Goal: Transaction & Acquisition: Purchase product/service

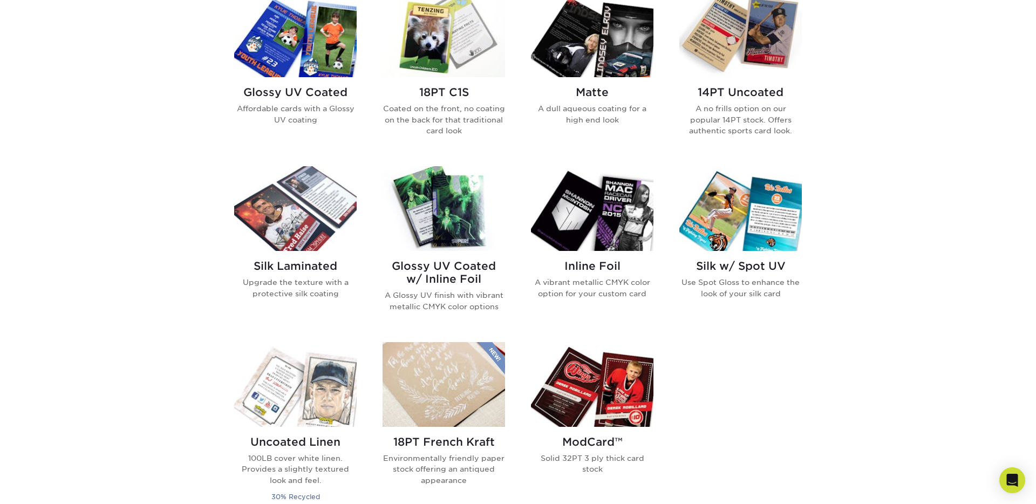
scroll to position [546, 0]
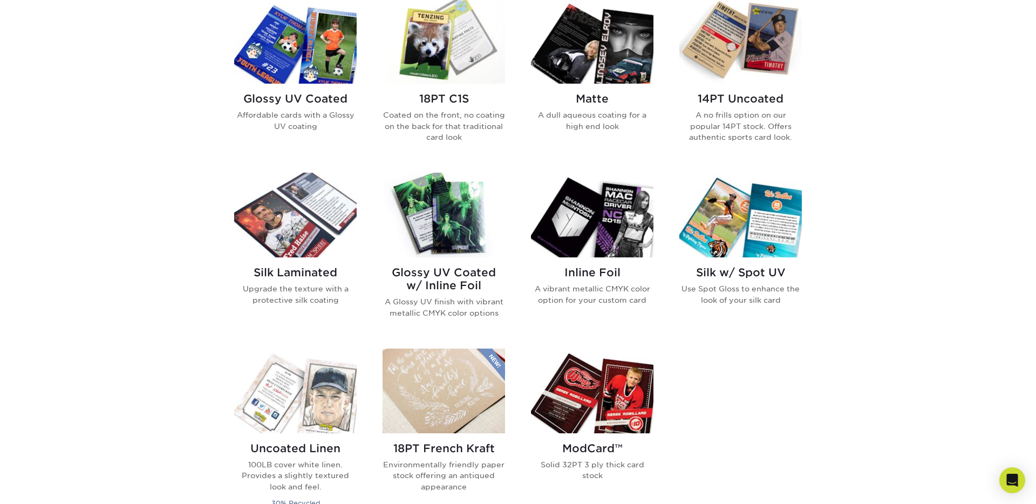
click at [297, 97] on h2 "Glossy UV Coated" at bounding box center [295, 98] width 122 height 13
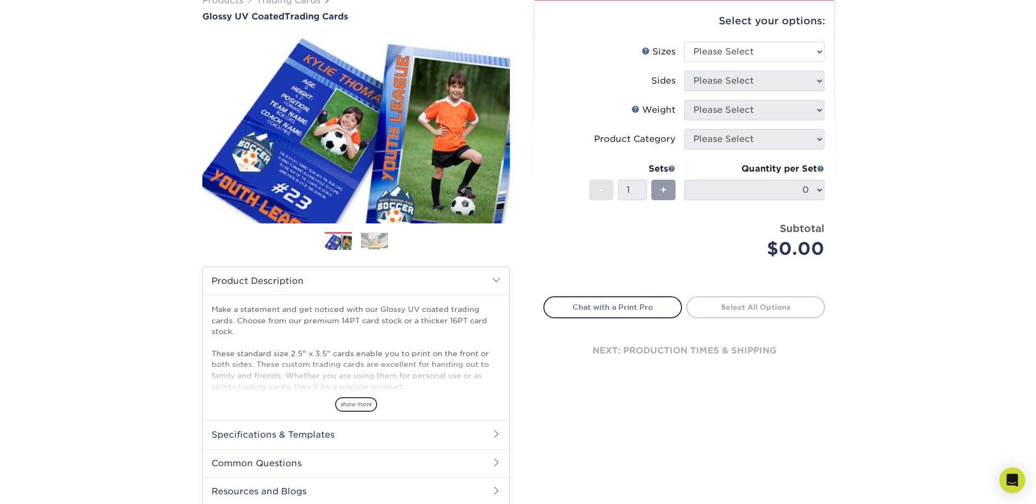
scroll to position [95, 0]
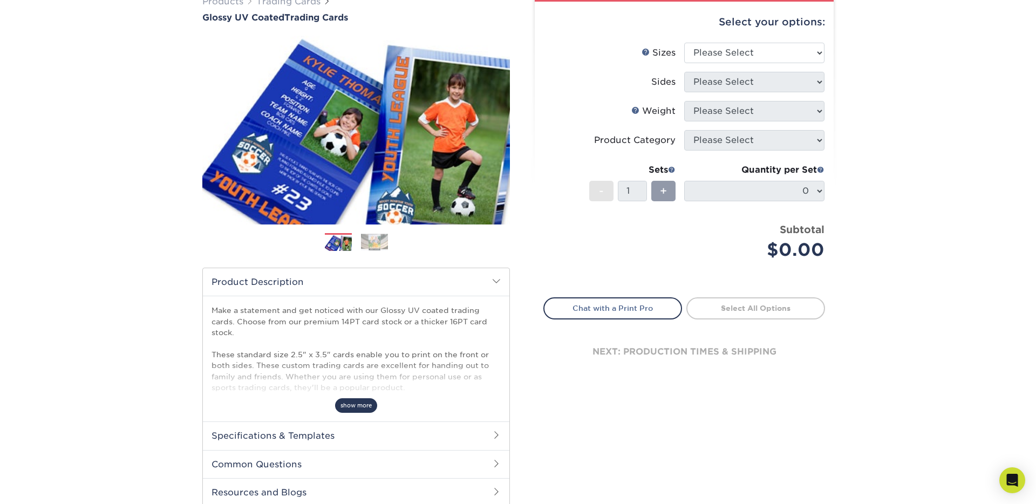
click at [359, 398] on span "show more" at bounding box center [356, 405] width 42 height 15
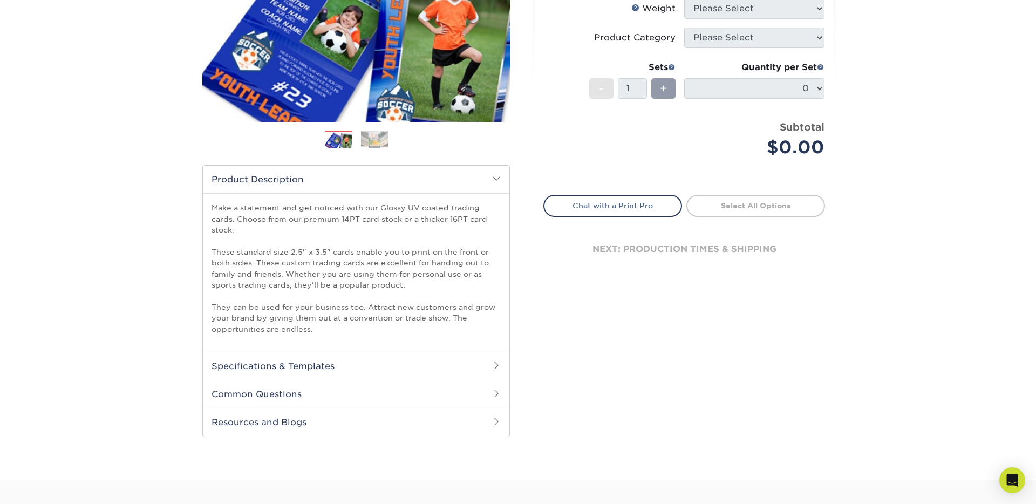
scroll to position [200, 0]
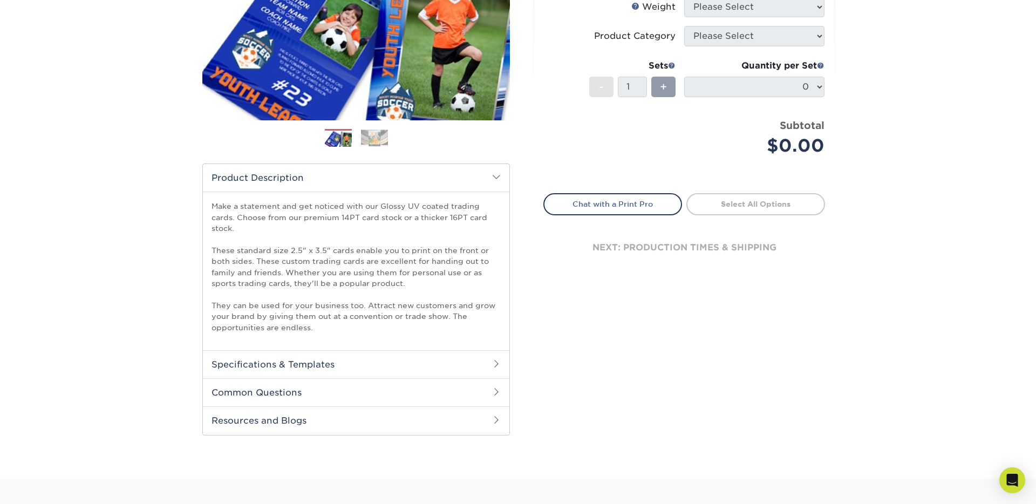
click at [351, 387] on h2 "Common Questions" at bounding box center [356, 392] width 306 height 28
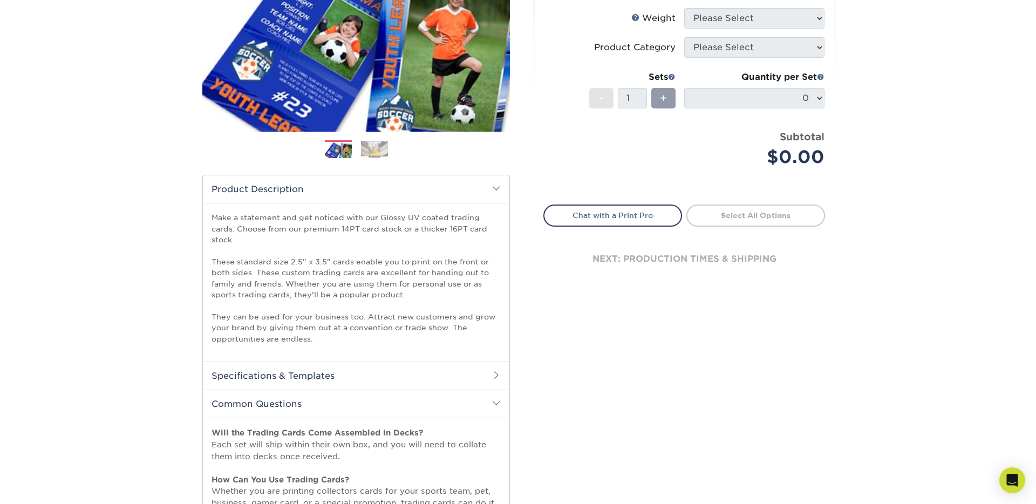
scroll to position [0, 0]
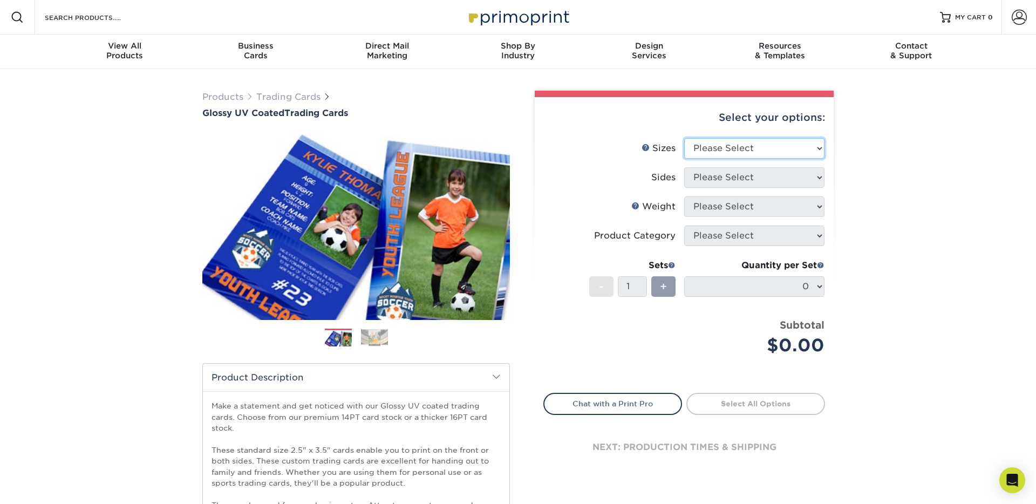
click at [768, 146] on select "Please Select 2.5" x 3.5"" at bounding box center [754, 148] width 140 height 20
select select "2.50x3.50"
click at [684, 138] on select "Please Select 2.5" x 3.5"" at bounding box center [754, 148] width 140 height 20
click at [761, 182] on select "Please Select Print Both Sides Print Front Only" at bounding box center [754, 177] width 140 height 20
select select "13abbda7-1d64-4f25-8bb2-c179b224825d"
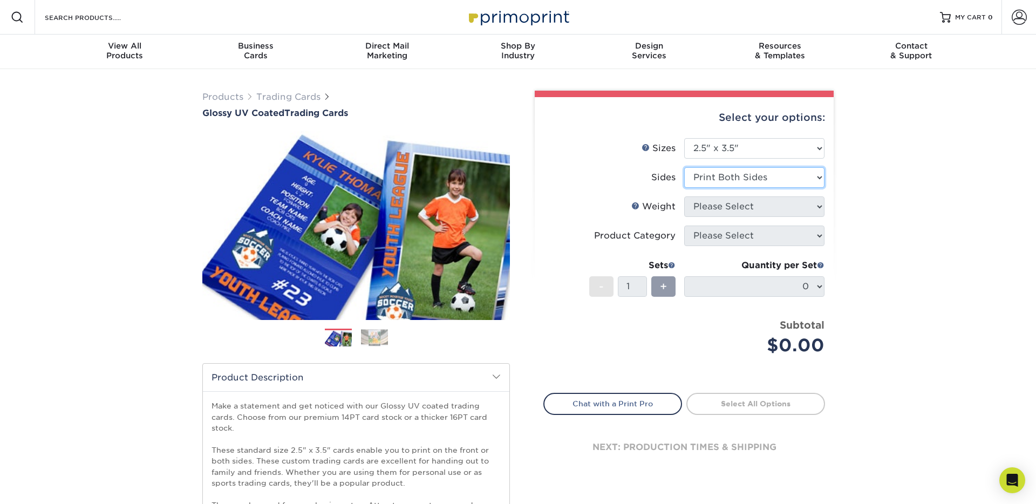
click at [684, 167] on select "Please Select Print Both Sides Print Front Only" at bounding box center [754, 177] width 140 height 20
click at [750, 207] on select "Please Select 16PT 14PT 18PT C1S" at bounding box center [754, 206] width 140 height 20
click at [684, 196] on select "Please Select 16PT 14PT 18PT C1S" at bounding box center [754, 206] width 140 height 20
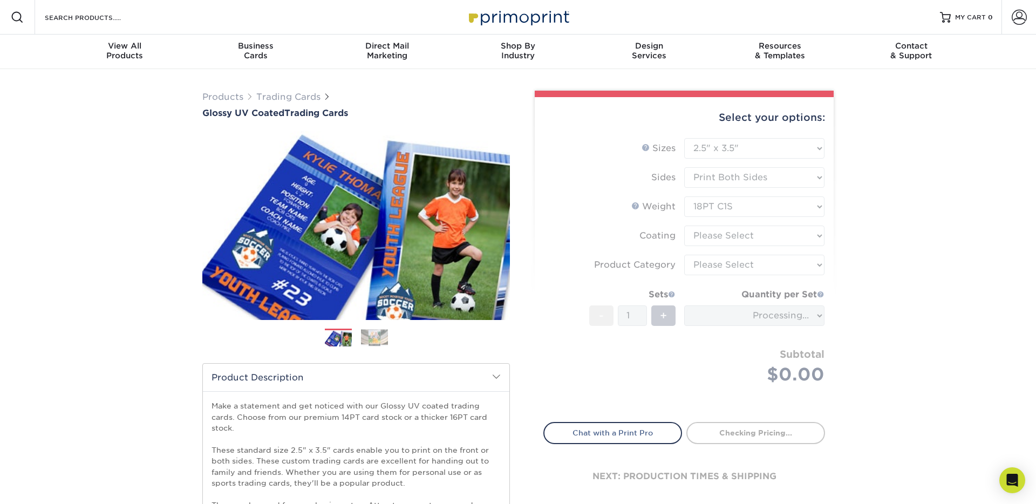
click at [740, 234] on form "Sizes Help Sizes Please Select 2.5" x 3.5" Sides Please Select 16PT - 1" at bounding box center [684, 273] width 282 height 271
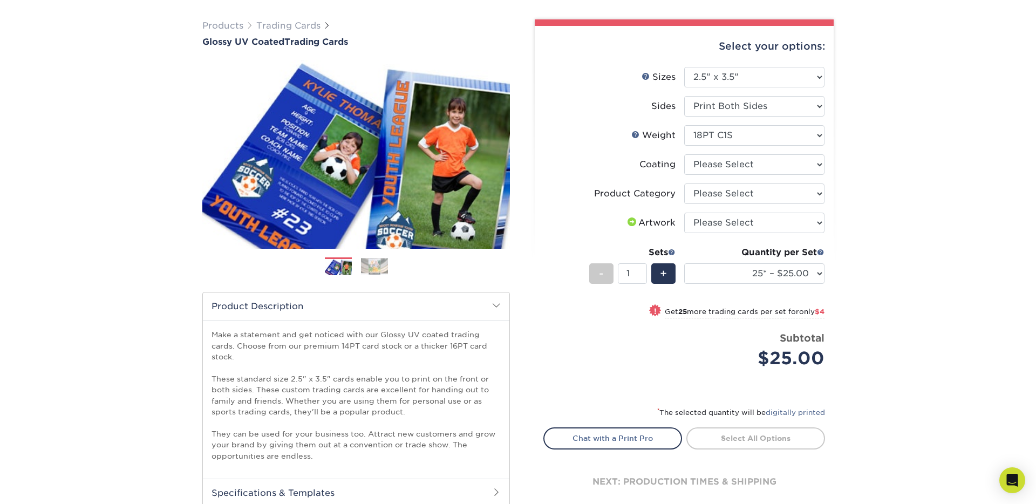
scroll to position [72, 0]
click at [752, 136] on select "Please Select 16PT 14PT 18PT C1S" at bounding box center [754, 135] width 140 height 20
select select "16PT"
click at [684, 125] on select "Please Select 16PT 14PT 18PT C1S" at bounding box center [754, 135] width 140 height 20
select select
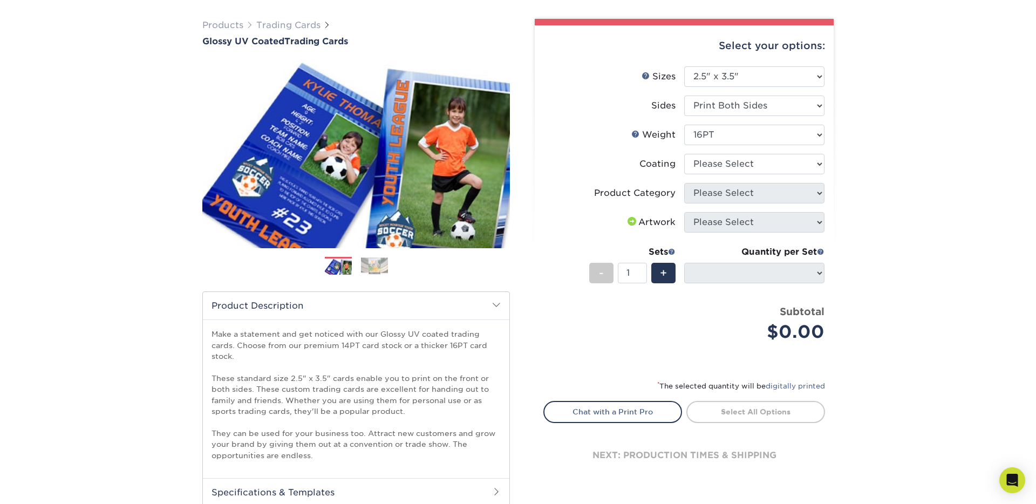
click at [699, 317] on div "Subtotal $0.00" at bounding box center [758, 324] width 132 height 41
click at [748, 165] on select at bounding box center [754, 164] width 140 height 20
select select "ae367451-b2b8-45df-a344-0f05b6a12993"
click at [684, 154] on select at bounding box center [754, 164] width 140 height 20
select select "-1"
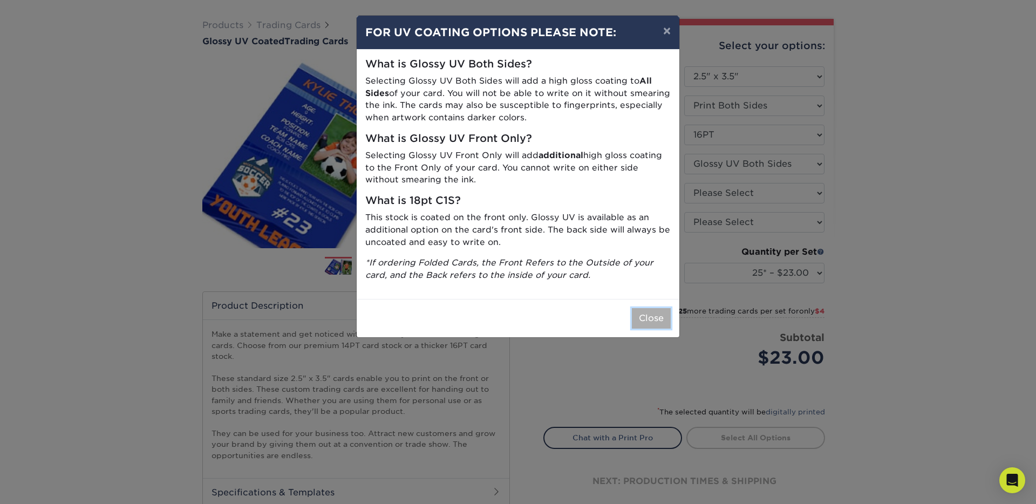
click at [640, 314] on button "Close" at bounding box center [651, 318] width 39 height 20
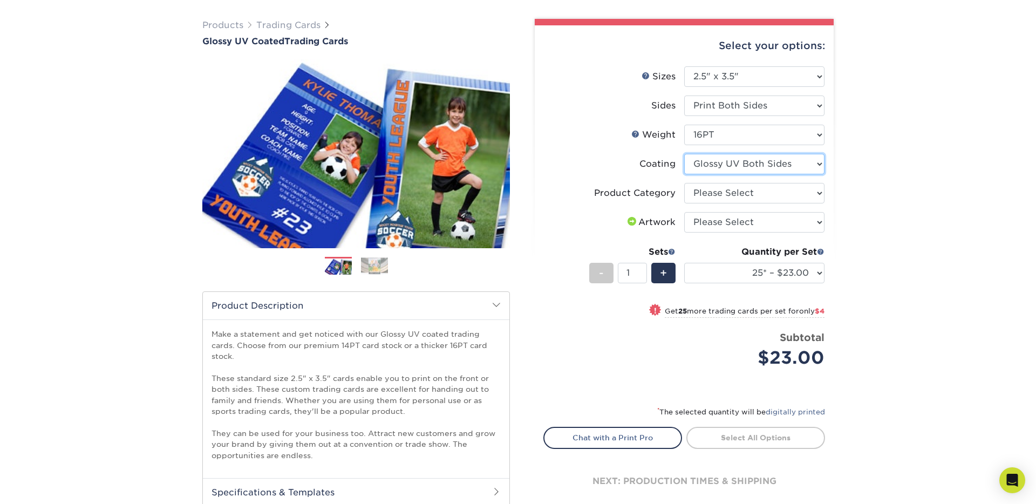
click at [738, 164] on select at bounding box center [754, 164] width 140 height 20
select select "1e8116af-acfc-44b1-83dc-8181aa338834"
click at [684, 154] on select at bounding box center [754, 164] width 140 height 20
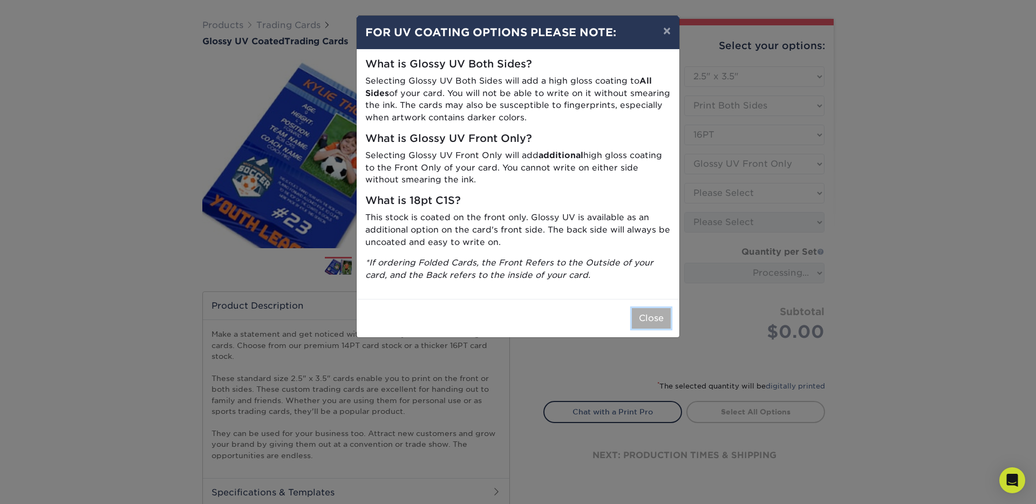
click at [652, 326] on button "Close" at bounding box center [651, 318] width 39 height 20
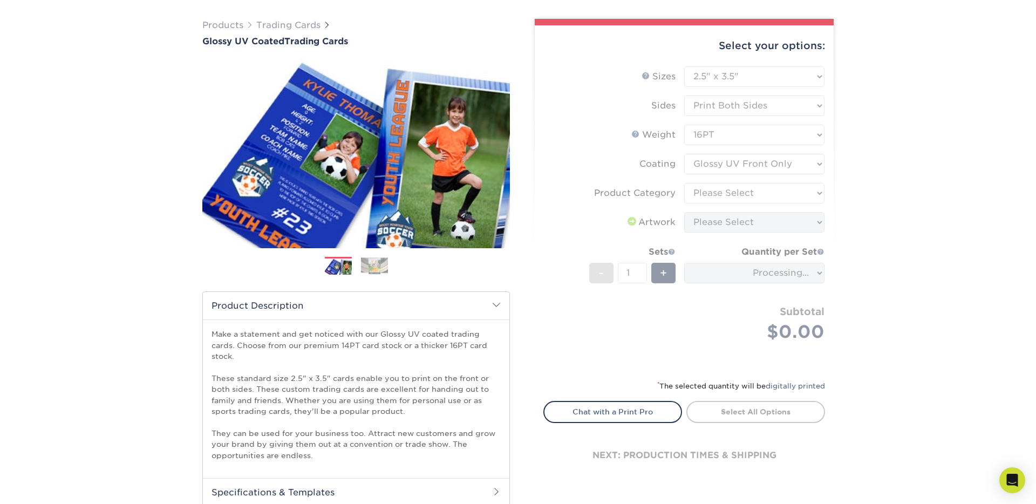
click at [755, 225] on form "Sizes Help Sizes Please Select 2.5" x 3.5" Sides Please Select 16PT - 1" at bounding box center [684, 216] width 282 height 300
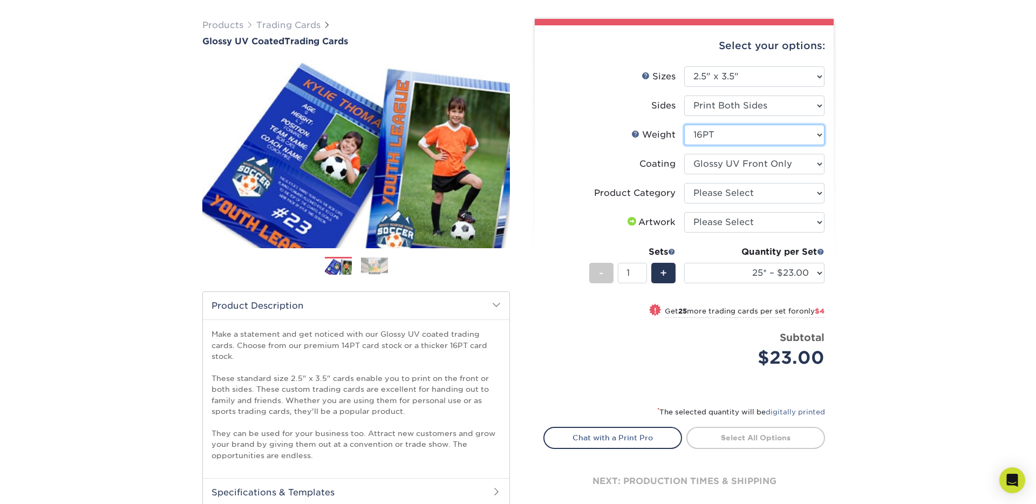
click at [754, 128] on select "Please Select 16PT 14PT 18PT C1S" at bounding box center [754, 135] width 140 height 20
select select "14PT"
click at [684, 125] on select "Please Select 16PT 14PT 18PT C1S" at bounding box center [754, 135] width 140 height 20
select select
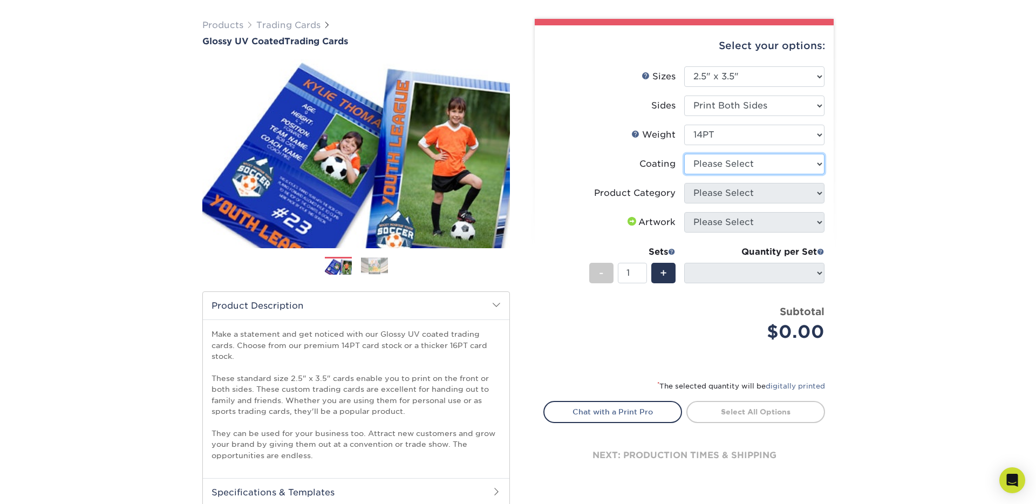
click at [735, 168] on select at bounding box center [754, 164] width 140 height 20
select select "ae367451-b2b8-45df-a344-0f05b6a12993"
click at [684, 154] on select at bounding box center [754, 164] width 140 height 20
select select "-1"
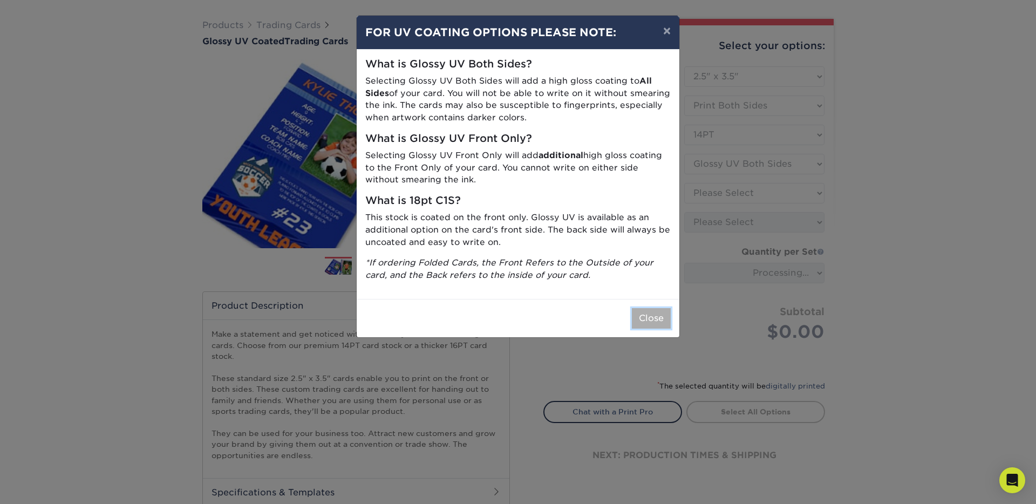
click at [647, 313] on button "Close" at bounding box center [651, 318] width 39 height 20
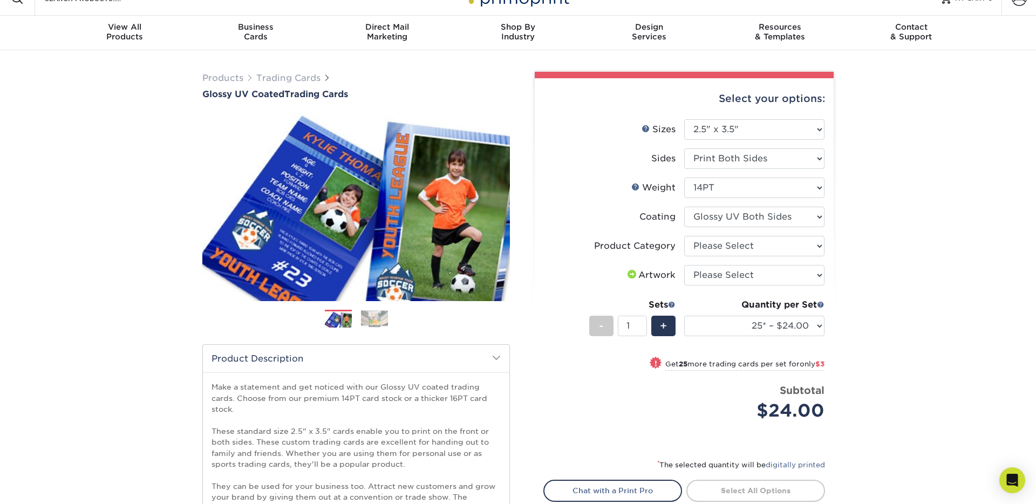
scroll to position [20, 0]
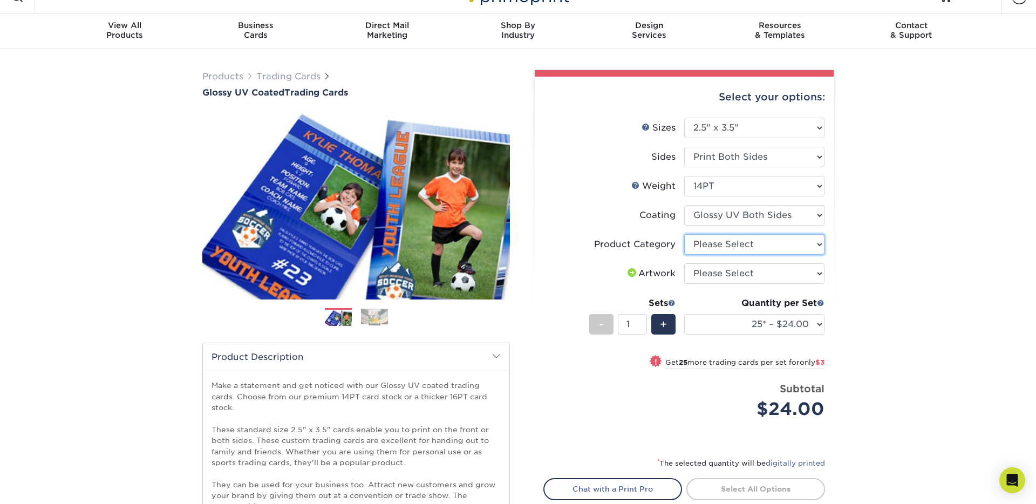
click at [740, 237] on select "Please Select Trading Cards" at bounding box center [754, 244] width 140 height 20
select select "c2f9bce9-36c2-409d-b101-c29d9d031e18"
click at [684, 234] on select "Please Select Trading Cards" at bounding box center [754, 244] width 140 height 20
click at [740, 278] on select "Please Select I will upload files I need a design - $100" at bounding box center [754, 273] width 140 height 20
select select "upload"
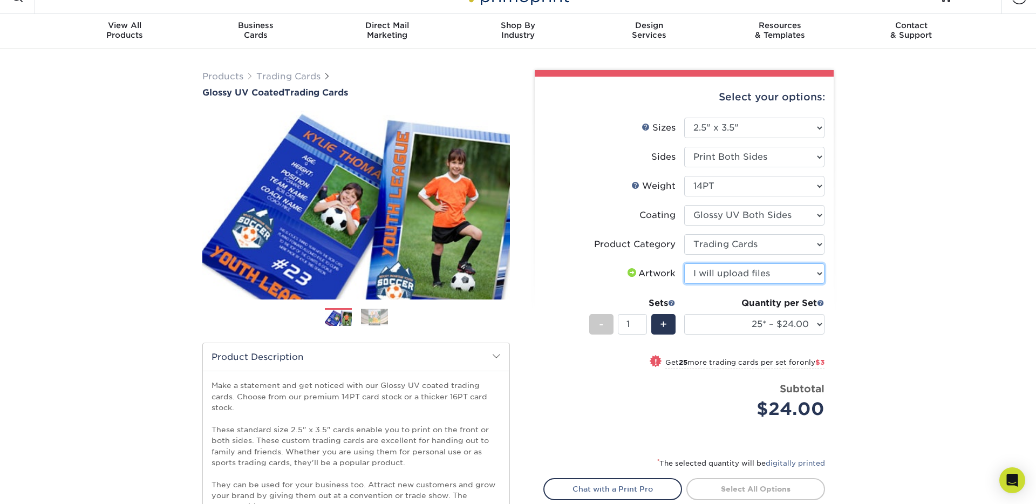
click at [684, 263] on select "Please Select I will upload files I need a design - $100" at bounding box center [754, 273] width 140 height 20
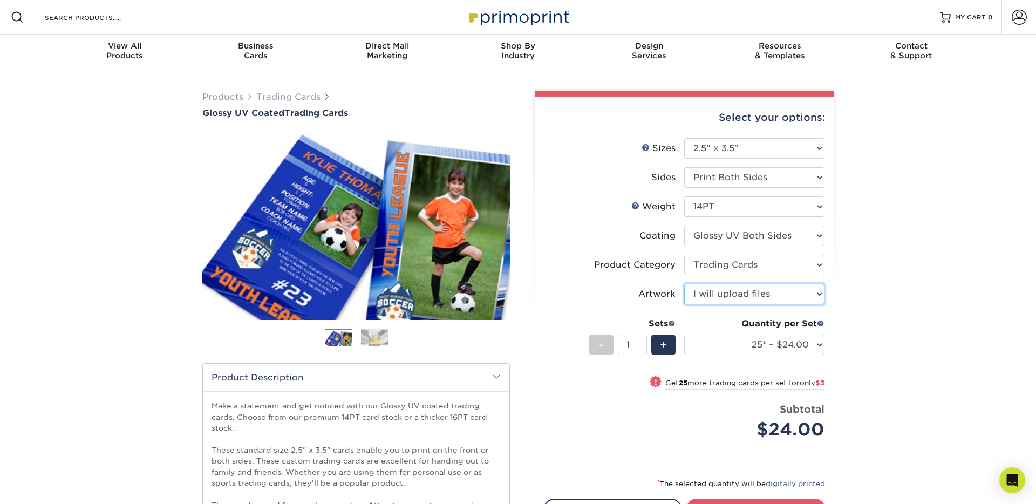
scroll to position [2, 0]
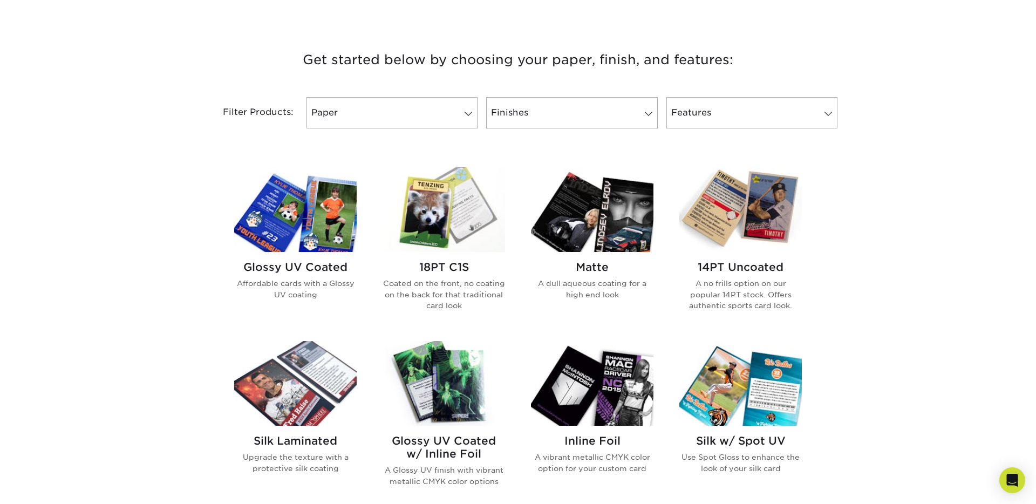
scroll to position [378, 0]
click at [448, 265] on h2 "18PT C1S" at bounding box center [443, 267] width 122 height 13
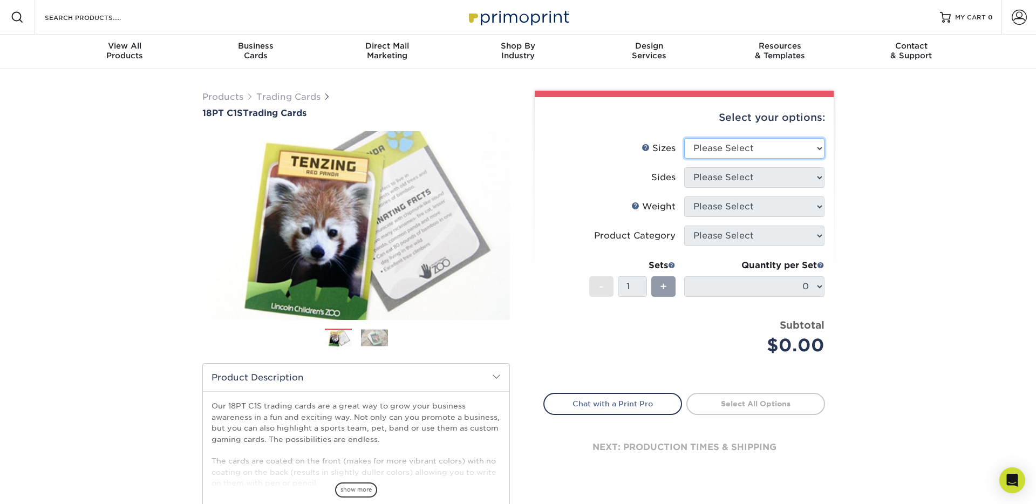
click at [743, 144] on select "Please Select 2.5" x 3.5"" at bounding box center [754, 148] width 140 height 20
select select "2.50x3.50"
click at [684, 138] on select "Please Select 2.5" x 3.5"" at bounding box center [754, 148] width 140 height 20
click at [741, 184] on select "Please Select Print Both Sides Print Front Only" at bounding box center [754, 177] width 140 height 20
select select "13abbda7-1d64-4f25-8bb2-c179b224825d"
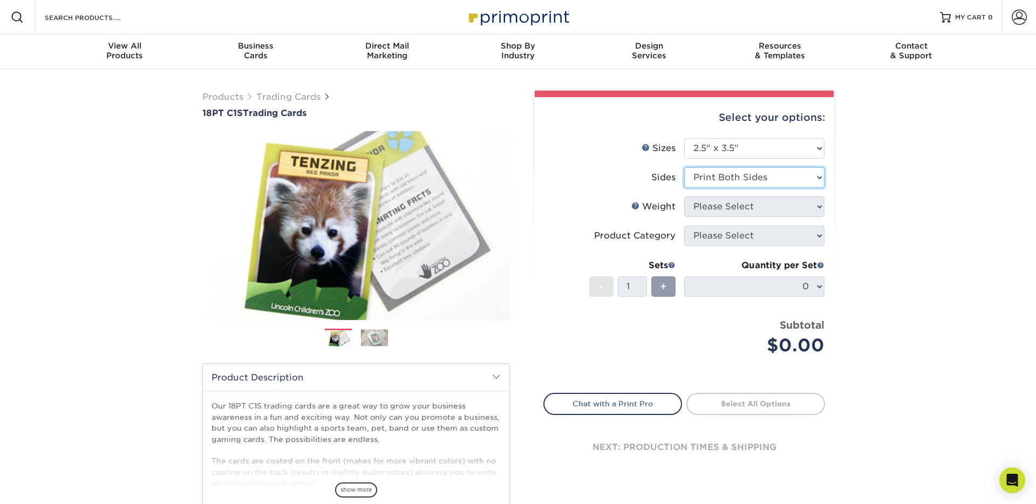
click at [684, 167] on select "Please Select Print Both Sides Print Front Only" at bounding box center [754, 177] width 140 height 20
click at [740, 216] on select "Please Select 18PT C1S" at bounding box center [754, 206] width 140 height 20
select select "18PTC1S"
click at [684, 196] on select "Please Select 18PT C1S" at bounding box center [754, 206] width 140 height 20
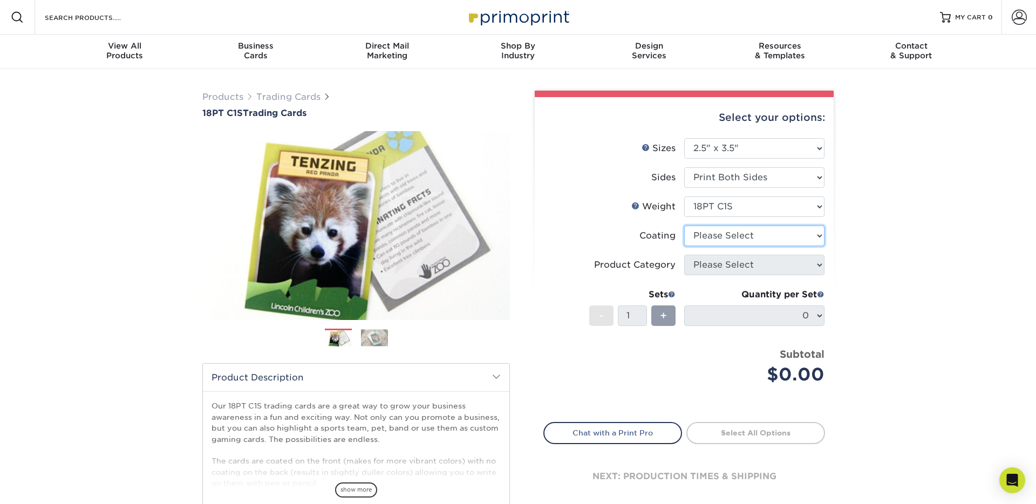
click at [736, 238] on select at bounding box center [754, 235] width 140 height 20
select select "3e7618de-abca-4bda-9f97-8b9129e913d8"
click at [684, 225] on select at bounding box center [754, 235] width 140 height 20
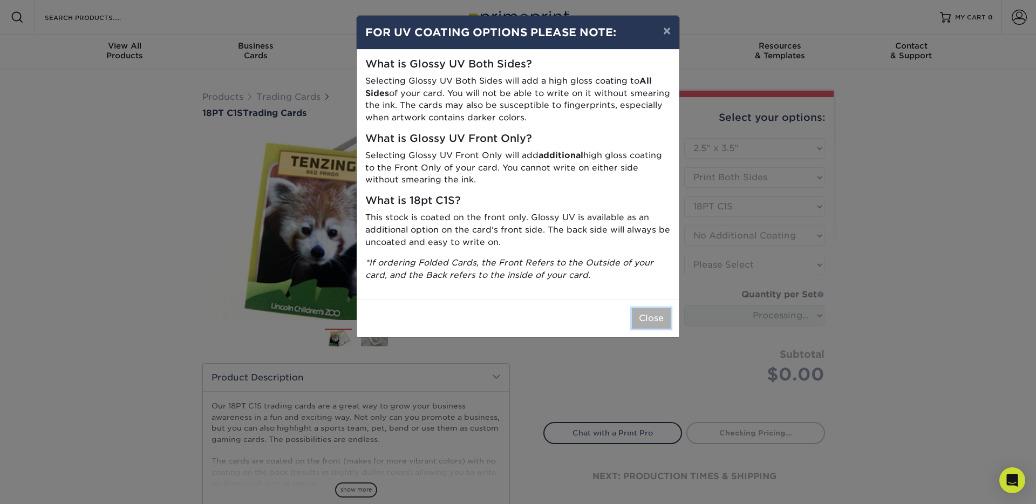
click at [652, 319] on button "Close" at bounding box center [651, 318] width 39 height 20
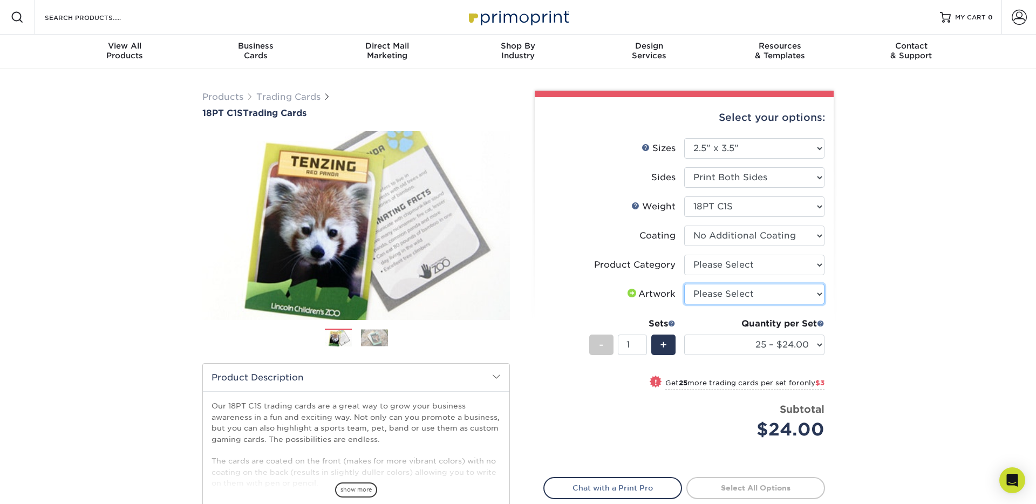
click at [776, 292] on select "Please Select I will upload files I need a design - $100" at bounding box center [754, 294] width 140 height 20
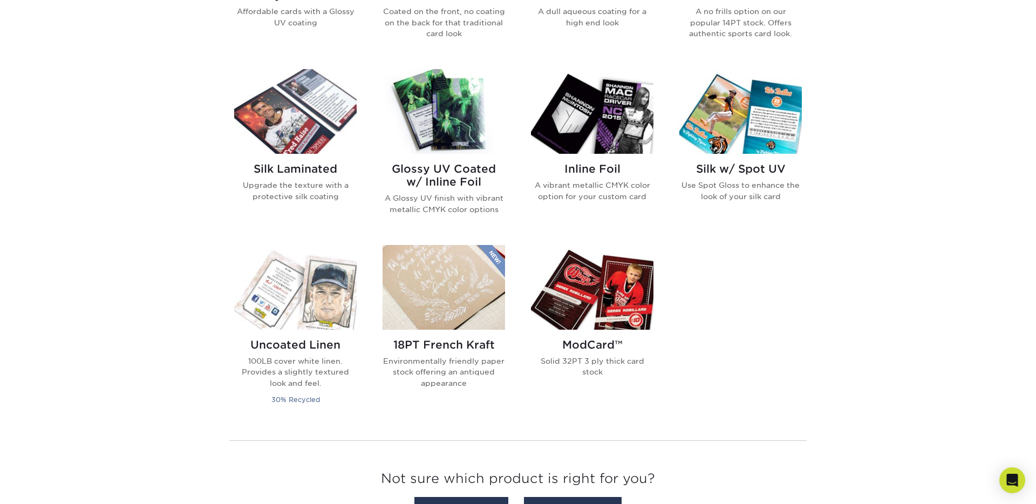
scroll to position [647, 0]
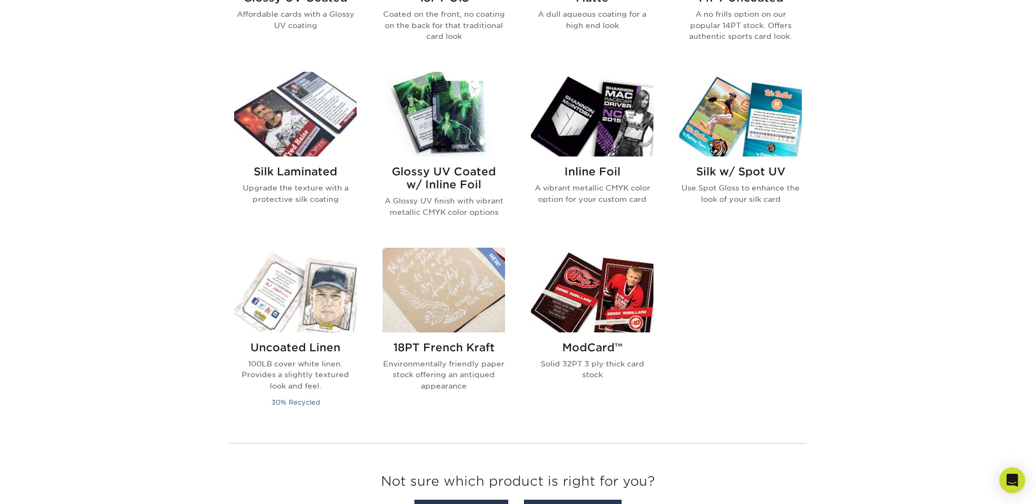
click at [583, 346] on h2 "ModCard™" at bounding box center [592, 347] width 122 height 13
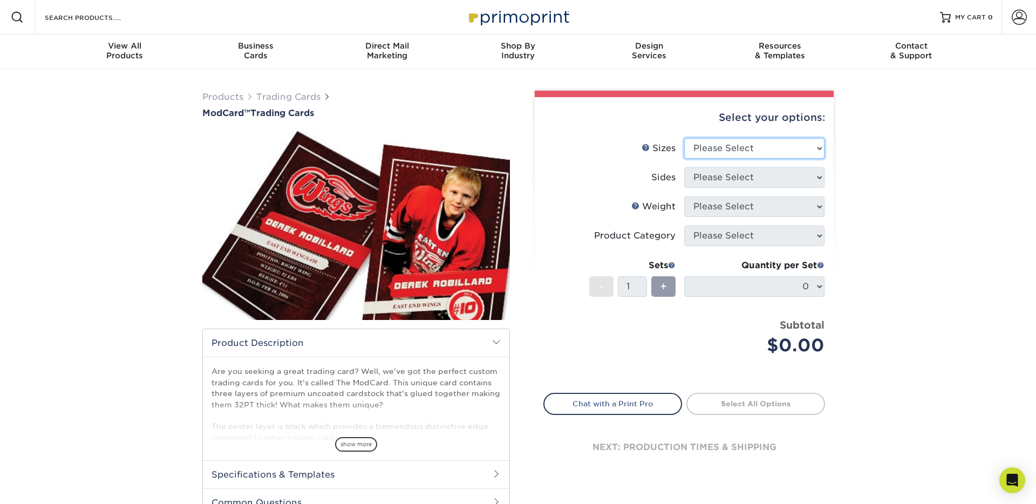
click at [743, 147] on select "Please Select 2.5" x 3.5"" at bounding box center [754, 148] width 140 height 20
select select "2.50x3.50"
click at [684, 138] on select "Please Select 2.5" x 3.5"" at bounding box center [754, 148] width 140 height 20
click at [745, 177] on select "Please Select Print Both Sides Print Front Only" at bounding box center [754, 177] width 140 height 20
select select "13abbda7-1d64-4f25-8bb2-c179b224825d"
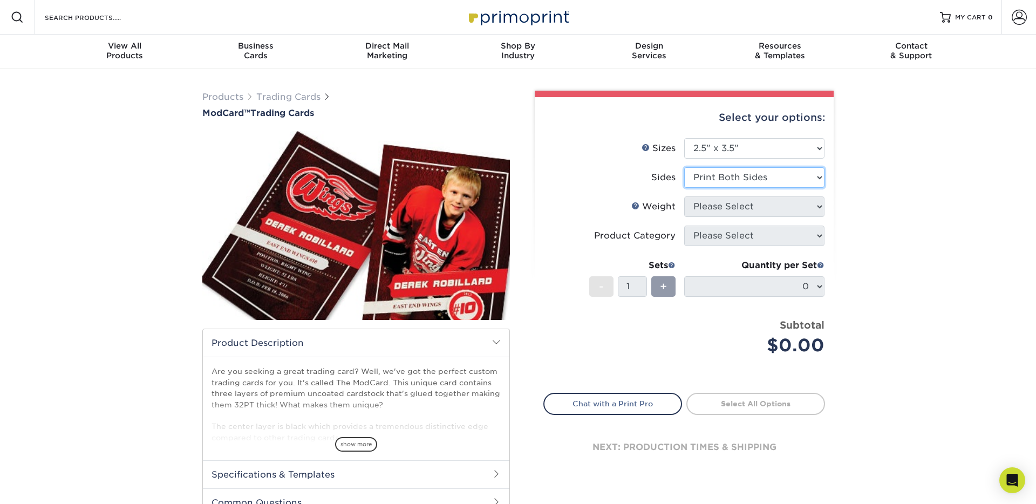
click at [684, 167] on select "Please Select Print Both Sides Print Front Only" at bounding box center [754, 177] width 140 height 20
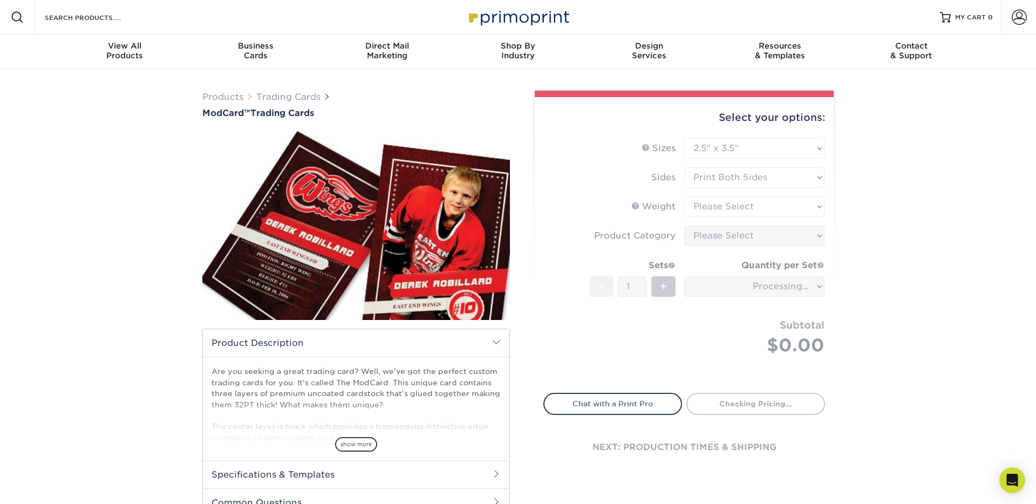
click at [747, 206] on form "Sizes Help Sizes Please Select 2.5" x 3.5" Sides Please Select Coating" at bounding box center [684, 259] width 282 height 242
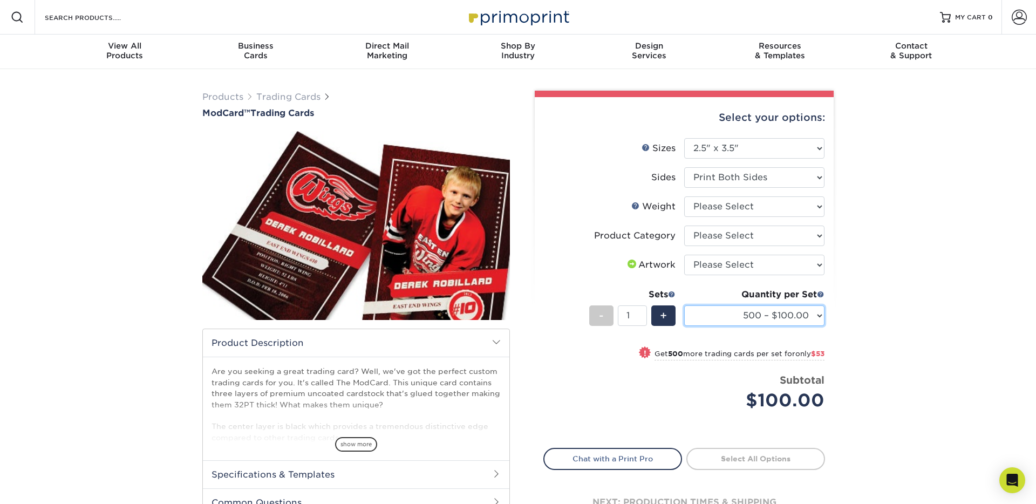
click at [761, 320] on select "500 – $100.00 1000 – $153.00" at bounding box center [754, 315] width 140 height 20
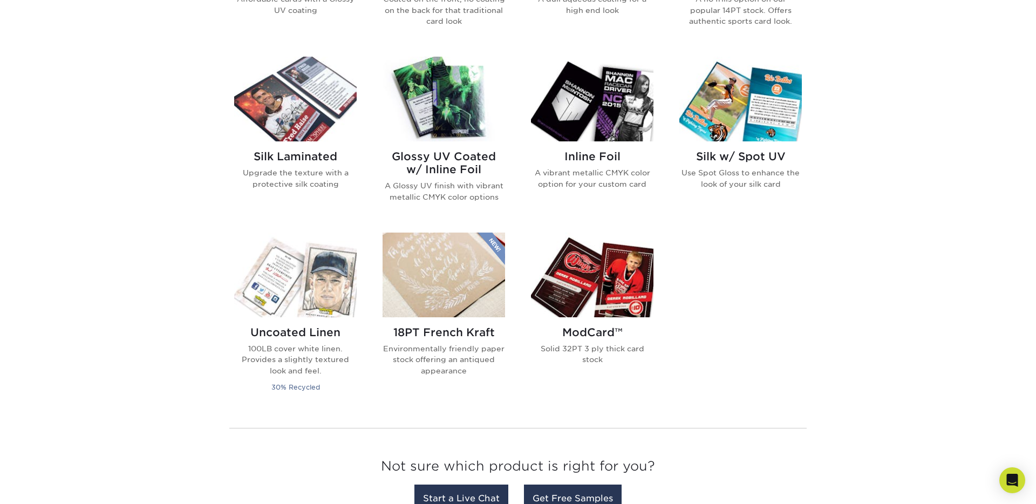
scroll to position [661, 0]
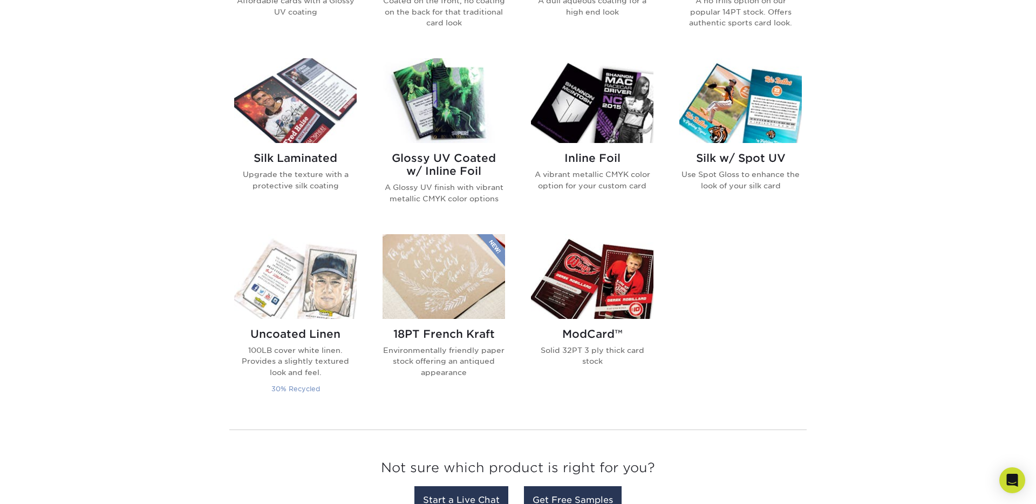
click at [320, 333] on h2 "Uncoated Linen" at bounding box center [295, 333] width 122 height 13
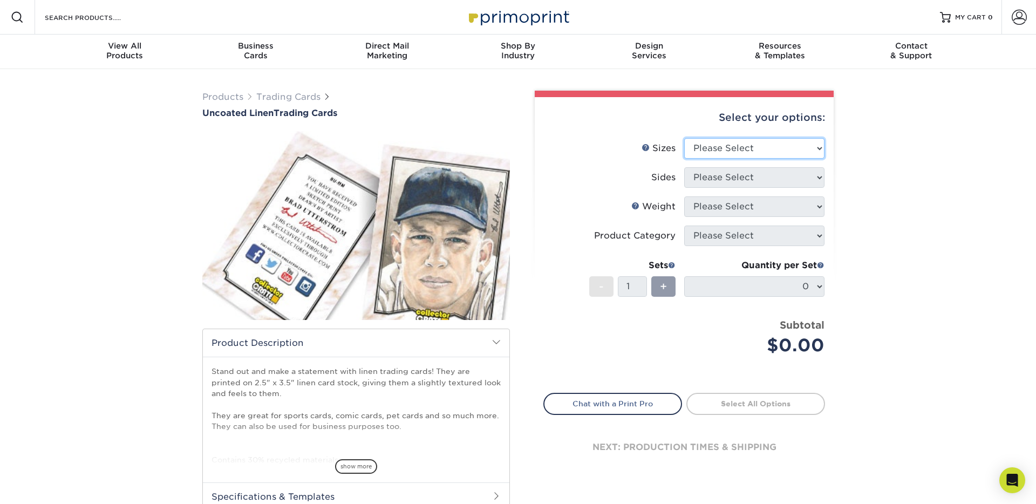
click at [726, 141] on select "Please Select 2.5" x 3.5"" at bounding box center [754, 148] width 140 height 20
select select "2.50x3.50"
click at [684, 138] on select "Please Select 2.5" x 3.5"" at bounding box center [754, 148] width 140 height 20
click at [734, 180] on select "Please Select Print Both Sides Print Front Only" at bounding box center [754, 177] width 140 height 20
select select "13abbda7-1d64-4f25-8bb2-c179b224825d"
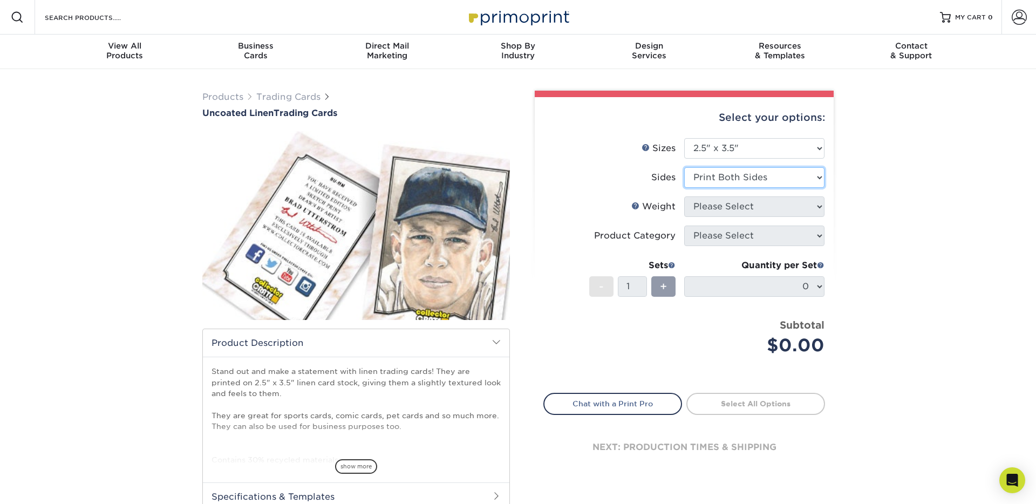
click at [684, 167] on select "Please Select Print Both Sides Print Front Only" at bounding box center [754, 177] width 140 height 20
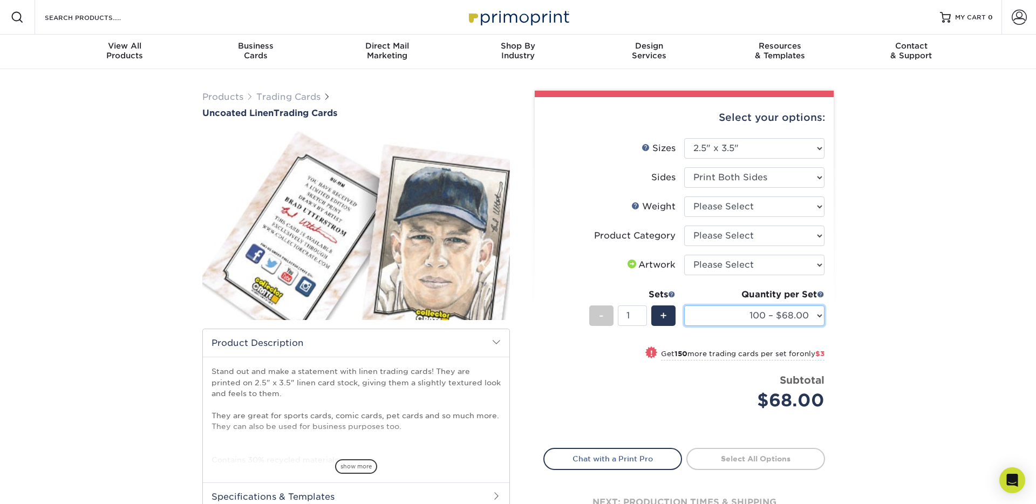
click at [749, 318] on select "100 – $68.00 250 – $71.00 500 – $78.00 1000 – $74.00 2500 – $118.00 5000 – $195…" at bounding box center [754, 315] width 140 height 20
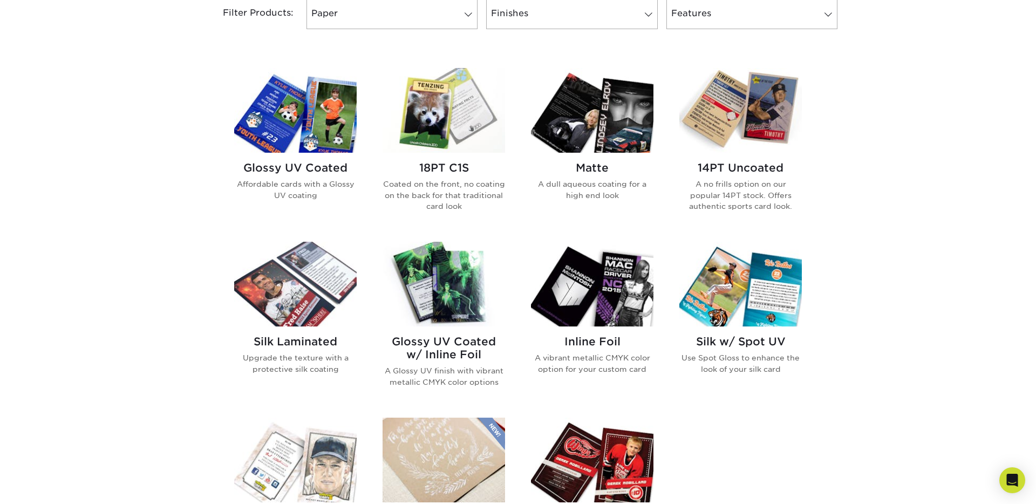
scroll to position [474, 0]
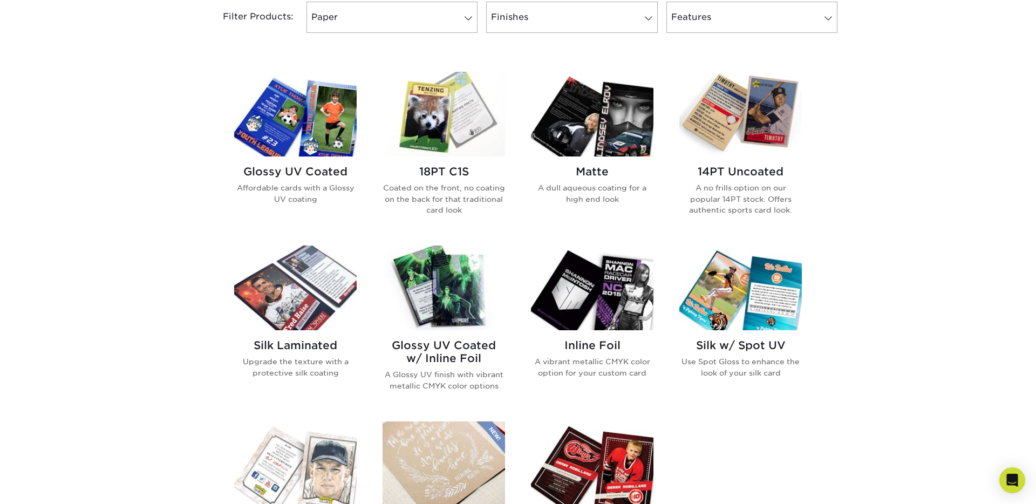
click at [605, 169] on h2 "Matte" at bounding box center [592, 171] width 122 height 13
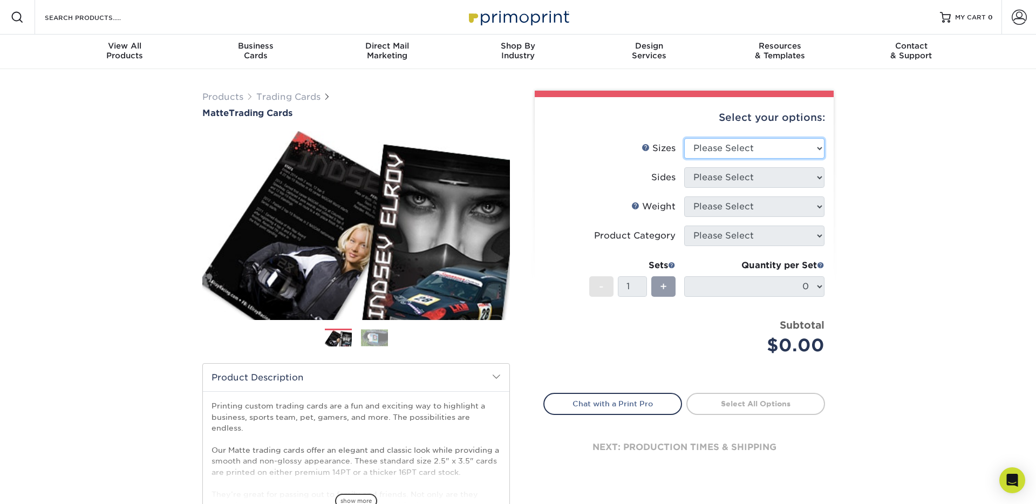
click at [726, 156] on select "Please Select 2.5" x 3.5"" at bounding box center [754, 148] width 140 height 20
select select "2.50x3.50"
click at [684, 138] on select "Please Select 2.5" x 3.5"" at bounding box center [754, 148] width 140 height 20
click at [727, 181] on select "Please Select Print Both Sides Print Front Only" at bounding box center [754, 177] width 140 height 20
select select "32d3c223-f82c-492b-b915-ba065a00862f"
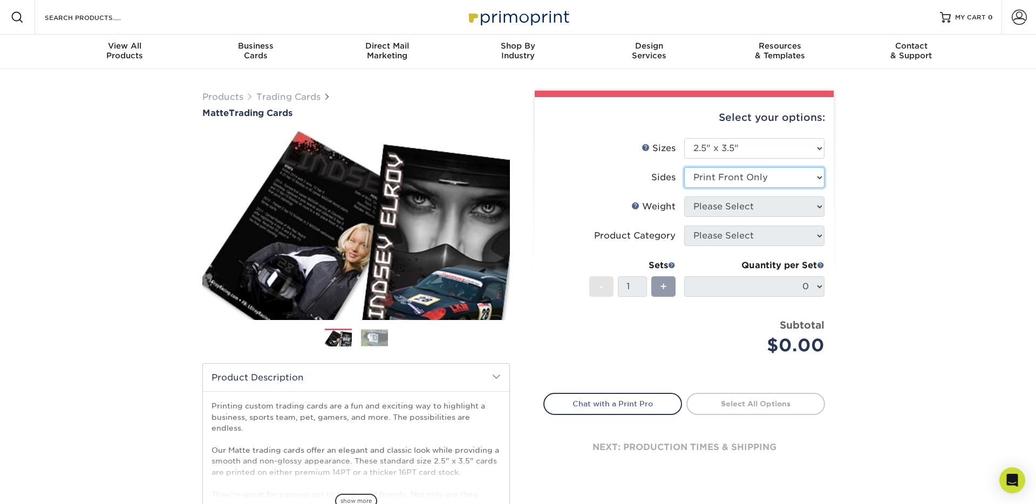
click at [684, 167] on select "Please Select Print Both Sides Print Front Only" at bounding box center [754, 177] width 140 height 20
click at [731, 202] on select "Please Select 16PT 14PT" at bounding box center [754, 206] width 140 height 20
select select "16PT"
click at [684, 196] on select "Please Select 16PT 14PT" at bounding box center [754, 206] width 140 height 20
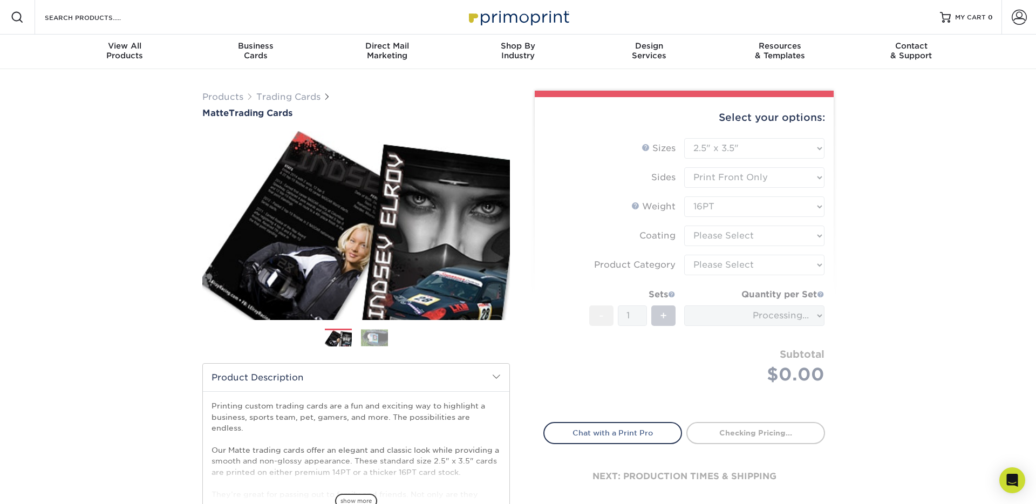
click at [741, 235] on form "Sizes Help Sizes Please Select 2.5" x 3.5" Sides Please Select 16PT - 1" at bounding box center [684, 273] width 282 height 271
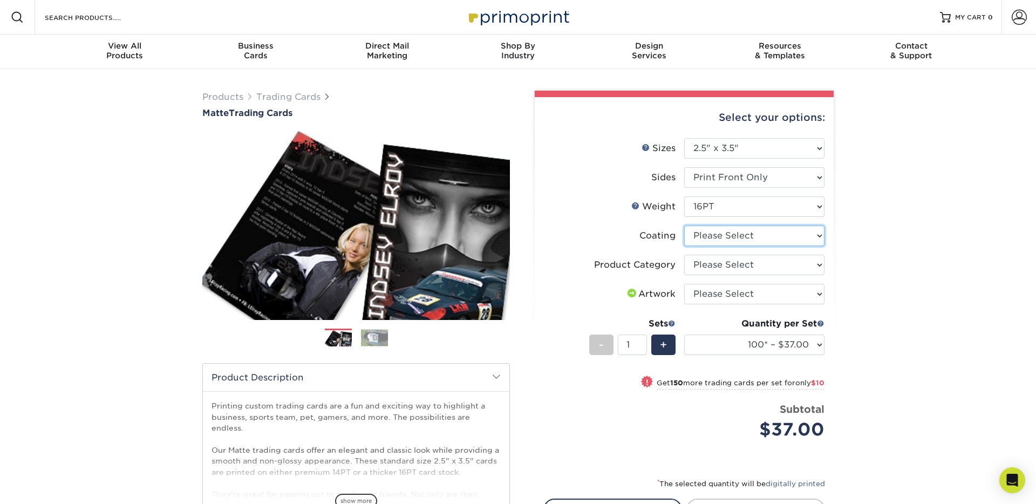
click at [741, 235] on select at bounding box center [754, 235] width 140 height 20
select select "121bb7b5-3b4d-429f-bd8d-bbf80e953313"
click at [684, 225] on select at bounding box center [754, 235] width 140 height 20
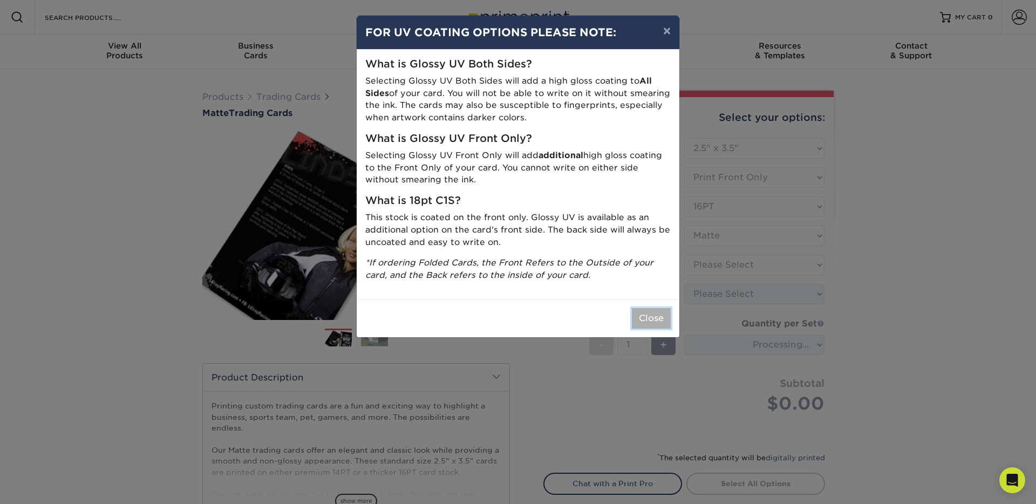
click at [649, 313] on button "Close" at bounding box center [651, 318] width 39 height 20
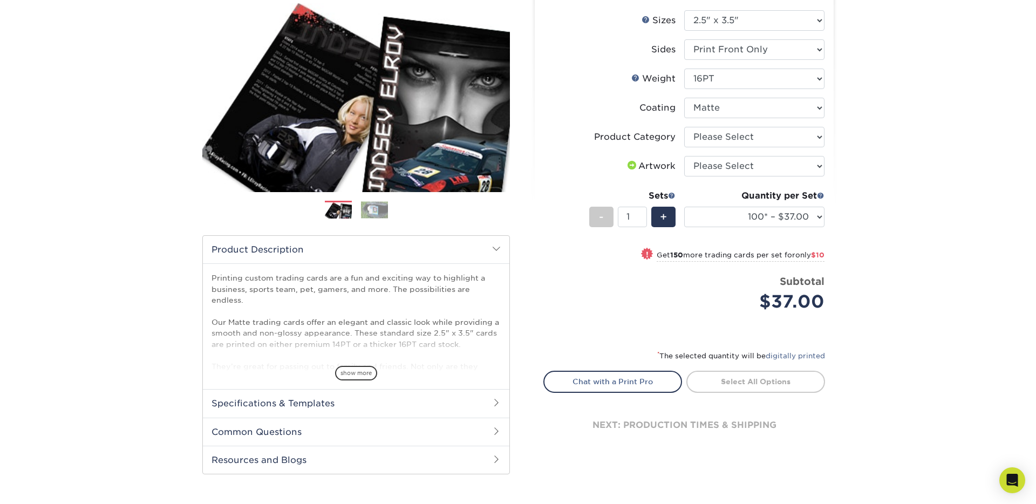
scroll to position [140, 0]
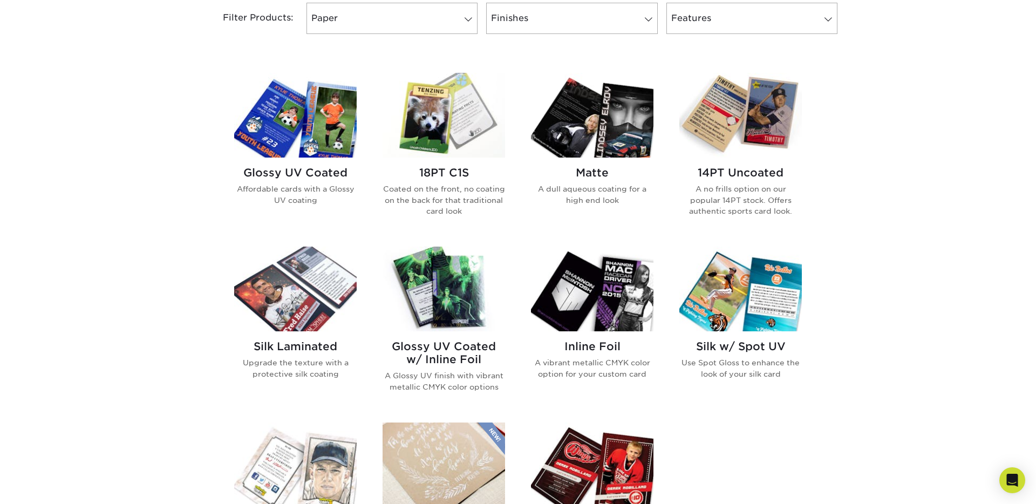
scroll to position [471, 0]
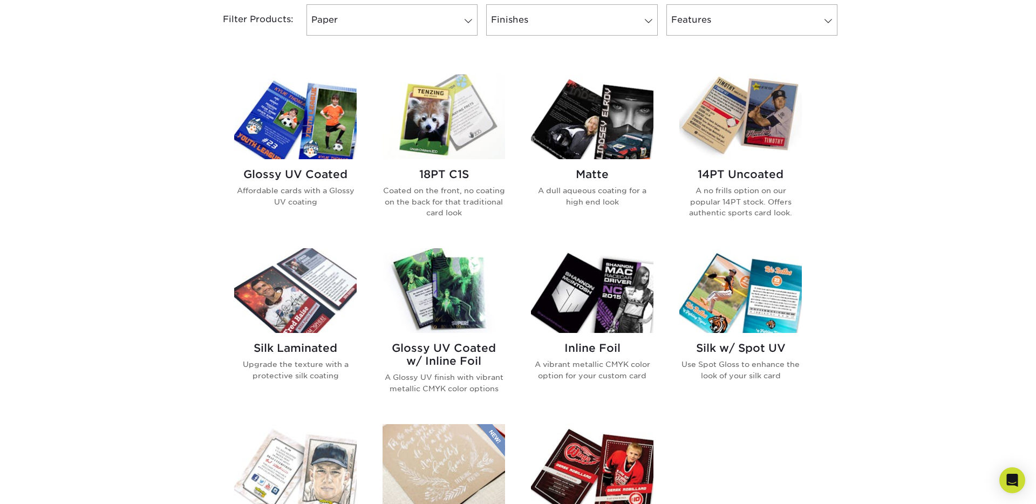
click at [714, 343] on h2 "Silk w/ Spot UV" at bounding box center [740, 347] width 122 height 13
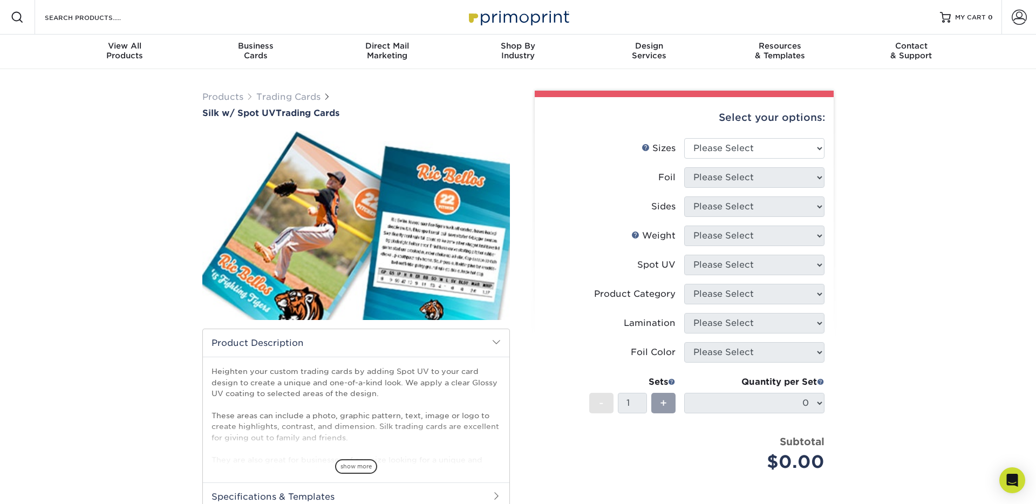
click at [742, 162] on li "Sizes Help Sizes Please Select 2.5" x 3.5"" at bounding box center [684, 152] width 280 height 29
click at [751, 152] on select "Please Select 2.5" x 3.5"" at bounding box center [754, 148] width 140 height 20
select select "2.50x3.50"
click at [684, 138] on select "Please Select 2.5" x 3.5"" at bounding box center [754, 148] width 140 height 20
click at [752, 177] on select "Please Select No Yes" at bounding box center [754, 177] width 140 height 20
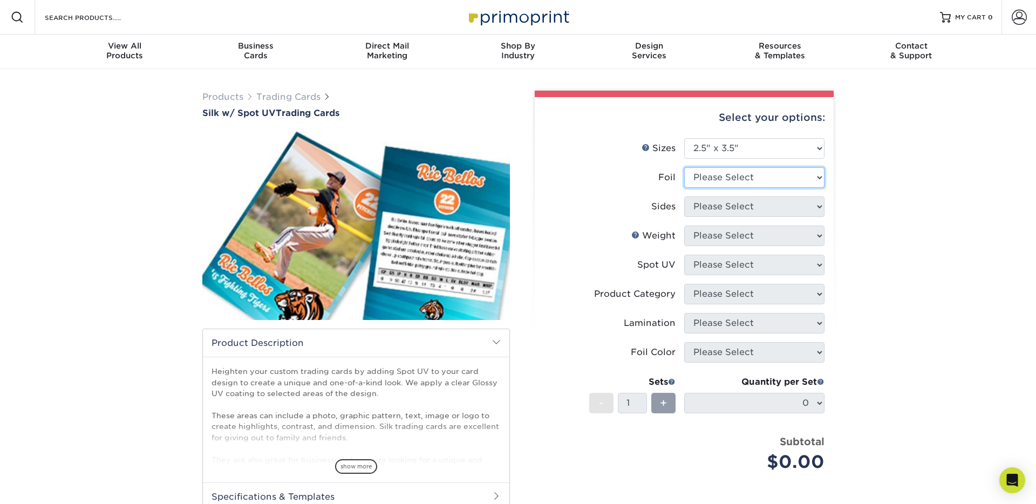
select select "1"
click at [684, 167] on select "Please Select No Yes" at bounding box center [754, 177] width 140 height 20
click at [755, 206] on select "Please Select Print Both Sides - Foil Both Sides Print Both Sides - Foil Front …" at bounding box center [754, 206] width 140 height 20
select select "34527644-b4fd-4ffb-9092-1318eefcd9d9"
click at [684, 196] on select "Please Select Print Both Sides - Foil Both Sides Print Both Sides - Foil Front …" at bounding box center [754, 206] width 140 height 20
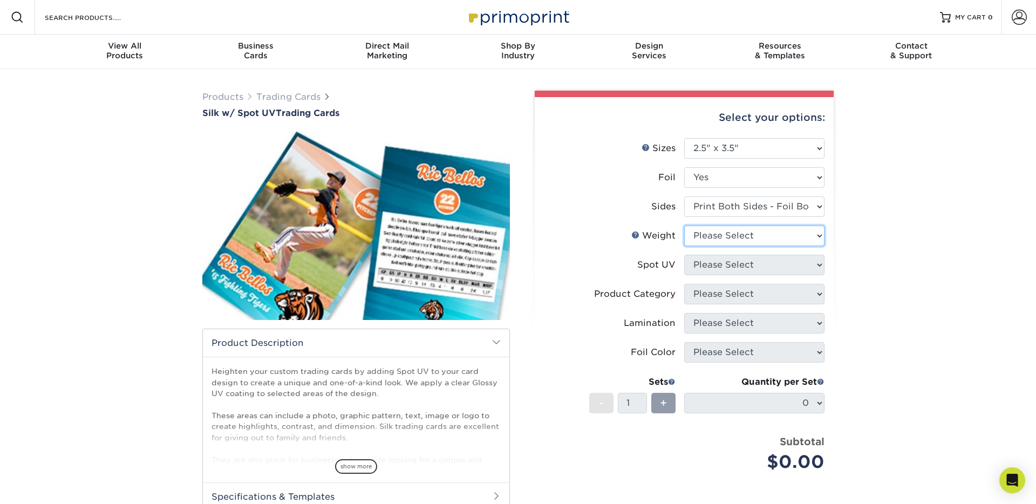
click at [755, 235] on select "Please Select 16PT" at bounding box center [754, 235] width 140 height 20
select select "16PT"
click at [684, 225] on select "Please Select 16PT" at bounding box center [754, 235] width 140 height 20
click at [755, 263] on select "Please Select Front and Back (Both Sides) Front Only Back Only" at bounding box center [754, 265] width 140 height 20
select select "0"
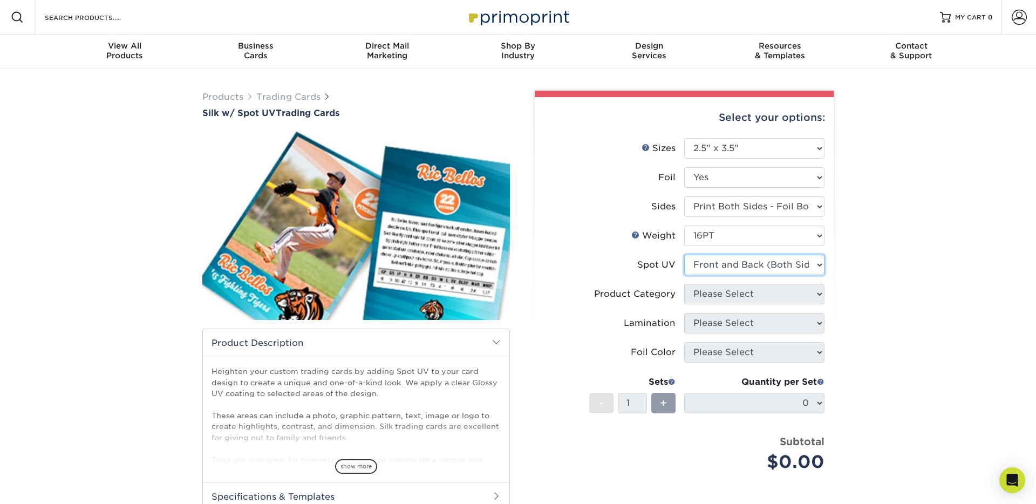
click at [684, 255] on select "Please Select Front and Back (Both Sides) Front Only Back Only" at bounding box center [754, 265] width 140 height 20
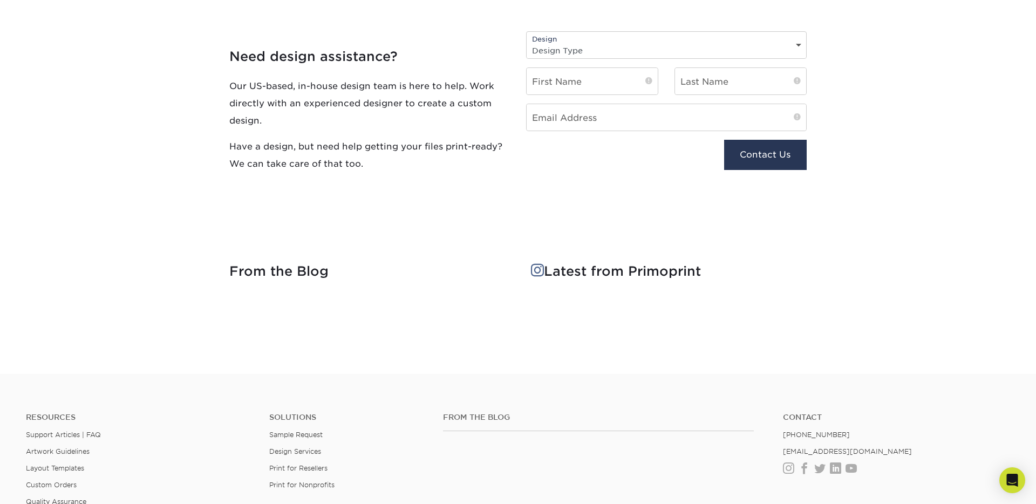
scroll to position [1213, 0]
